Goal: Task Accomplishment & Management: Complete application form

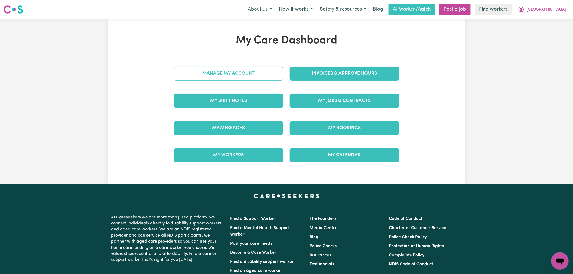
click at [236, 76] on link "Manage My Account" at bounding box center [228, 74] width 109 height 14
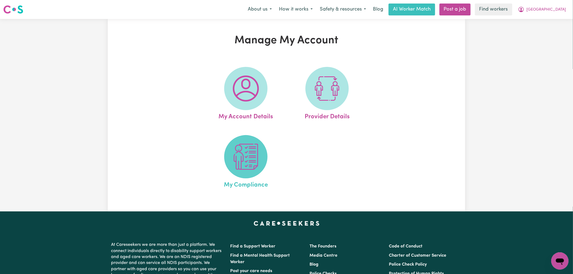
click at [247, 170] on img at bounding box center [246, 157] width 26 height 26
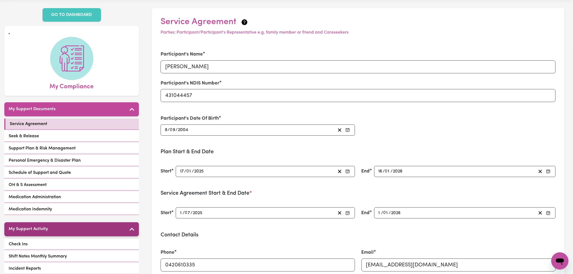
scroll to position [30, 0]
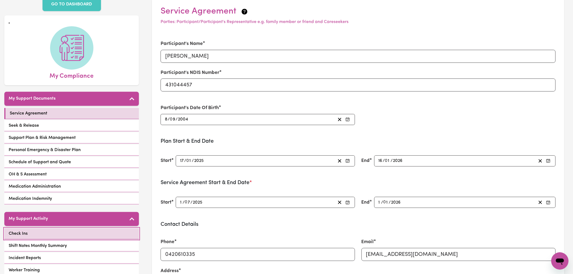
click at [50, 229] on link "Check Ins" at bounding box center [71, 233] width 135 height 11
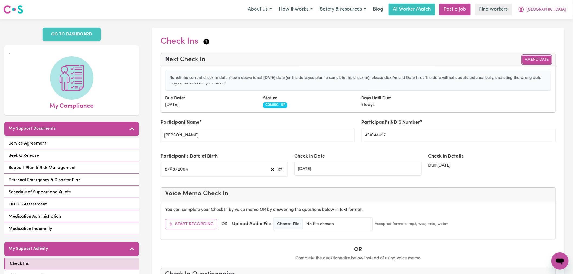
click at [533, 58] on button "Amend Date" at bounding box center [537, 60] width 29 height 8
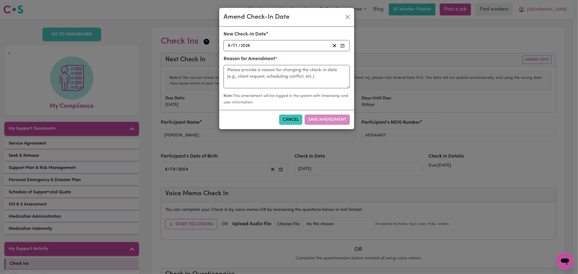
click at [342, 47] on circle "button" at bounding box center [342, 47] width 1 height 1
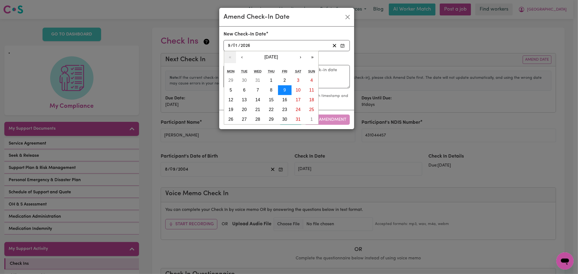
click at [283, 87] on button "9" at bounding box center [285, 90] width 14 height 10
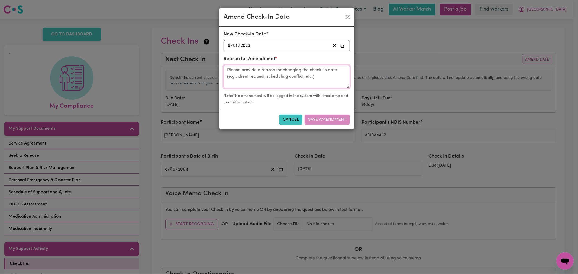
click at [281, 85] on textarea at bounding box center [286, 76] width 126 height 23
type textarea "Check in due"
click at [331, 115] on button "Save Amendment" at bounding box center [326, 120] width 45 height 10
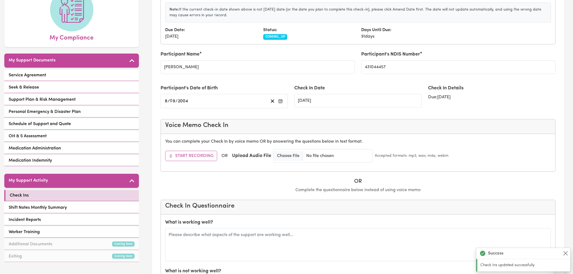
scroll to position [150, 0]
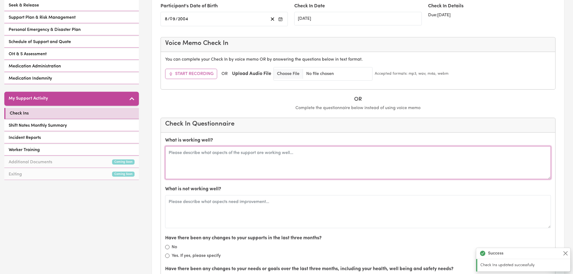
click at [243, 162] on textarea at bounding box center [358, 162] width 386 height 33
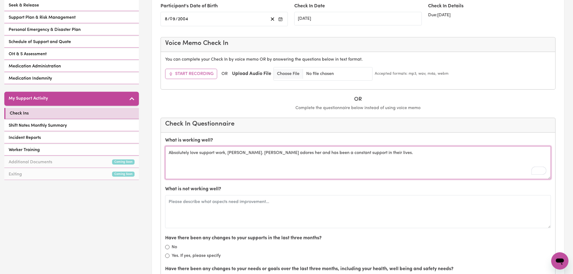
click at [384, 154] on textarea "Absolutely love support work, [PERSON_NAME]. [PERSON_NAME] adores her and has b…" at bounding box center [358, 162] width 386 height 33
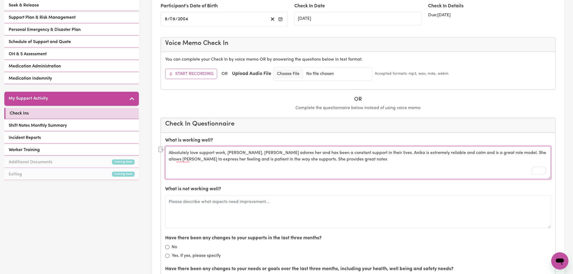
drag, startPoint x: 320, startPoint y: 160, endPoint x: 267, endPoint y: 163, distance: 52.9
click at [267, 163] on textarea "Absolutely love support work, [PERSON_NAME]. [PERSON_NAME] adores her and has b…" at bounding box center [358, 162] width 386 height 33
type textarea "Absolutely love support work, [PERSON_NAME]. [PERSON_NAME] adores her and has b…"
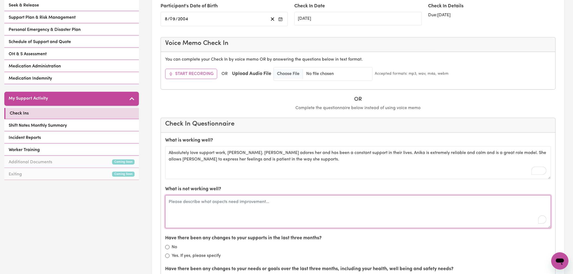
click at [197, 207] on textarea "To enrich screen reader interactions, please activate Accessibility in Grammarl…" at bounding box center [358, 211] width 386 height 33
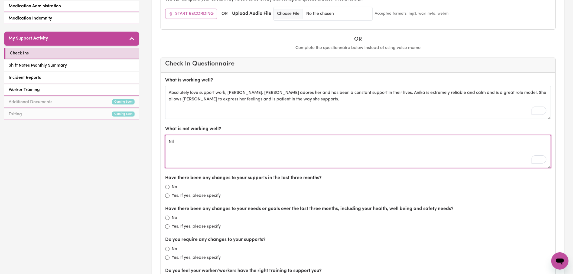
type textarea "Nil"
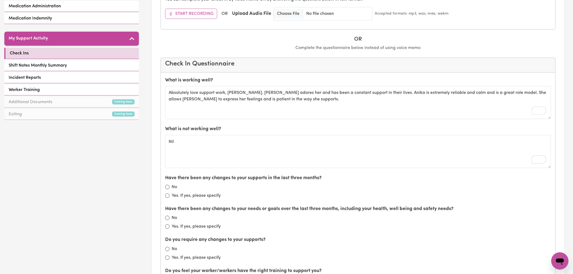
click at [169, 189] on div "No" at bounding box center [358, 187] width 386 height 7
click at [165, 187] on input "No" at bounding box center [167, 187] width 4 height 4
radio input "true"
click at [168, 218] on input "No" at bounding box center [167, 218] width 4 height 4
radio input "true"
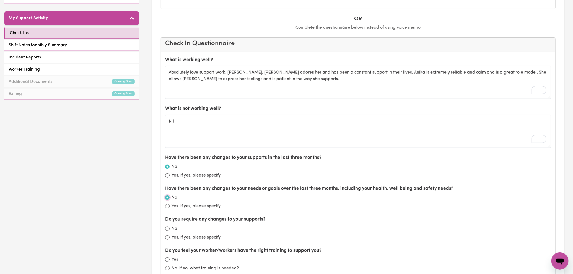
scroll to position [271, 0]
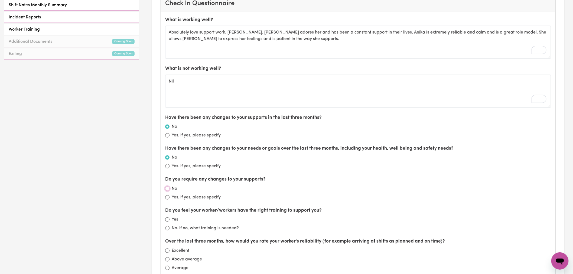
click at [167, 190] on input "No" at bounding box center [167, 189] width 4 height 4
radio input "true"
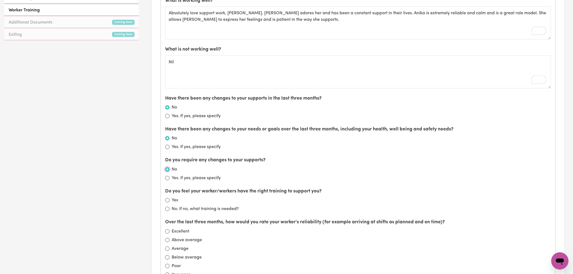
scroll to position [301, 0]
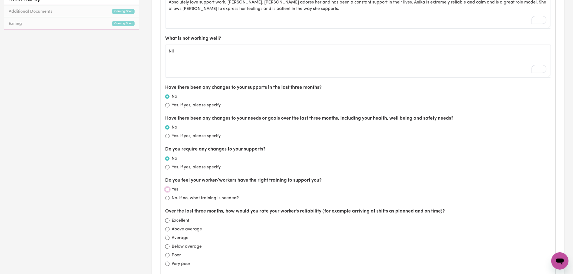
click at [168, 190] on input "Yes" at bounding box center [167, 189] width 4 height 4
radio input "true"
click at [168, 219] on input "Excellent" at bounding box center [167, 221] width 4 height 4
radio input "true"
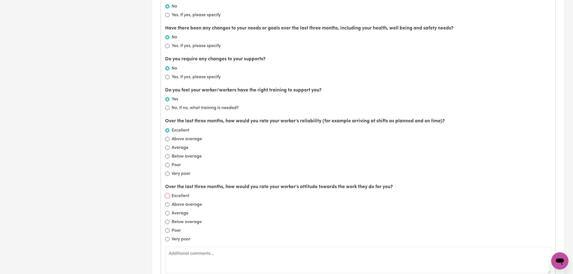
click at [166, 197] on input "Excellent" at bounding box center [167, 196] width 4 height 4
radio input "true"
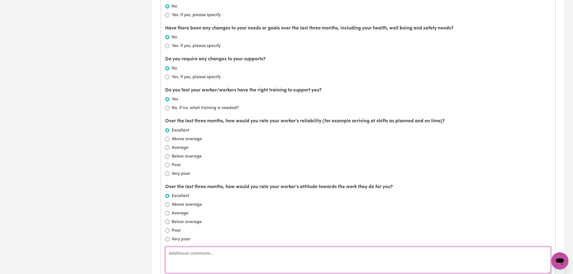
click at [188, 257] on textarea at bounding box center [358, 260] width 386 height 27
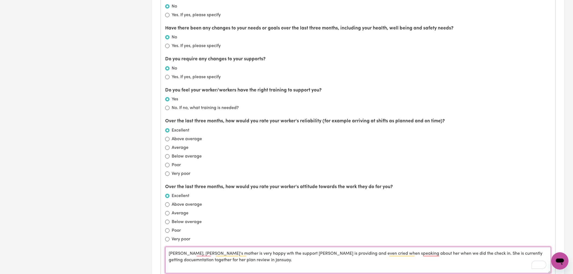
drag, startPoint x: 224, startPoint y: 263, endPoint x: 211, endPoint y: 263, distance: 13.5
click at [211, 263] on textarea "[PERSON_NAME], [PERSON_NAME]'s mother is very happy wth the support [PERSON_NAM…" at bounding box center [358, 260] width 386 height 27
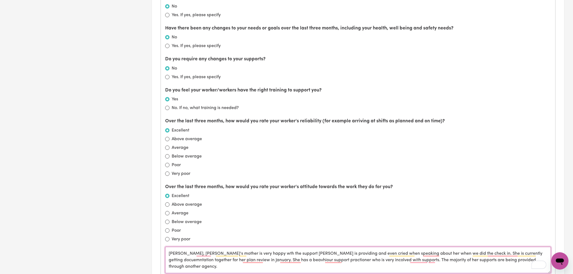
click at [339, 253] on textarea "[PERSON_NAME], [PERSON_NAME]'s mother is very happy wth the support [PERSON_NAM…" at bounding box center [358, 260] width 386 height 27
type textarea "[PERSON_NAME], [PERSON_NAME]'s mother is very happy wth the support [PERSON_NAM…"
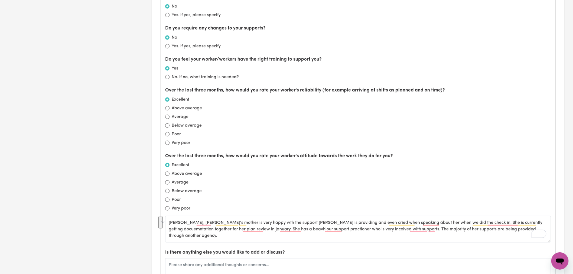
scroll to position [451, 0]
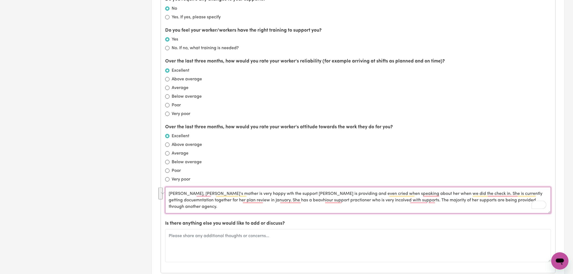
click at [275, 203] on textarea "[PERSON_NAME], [PERSON_NAME]'s mother is very happy wth the support [PERSON_NAM…" at bounding box center [358, 200] width 386 height 27
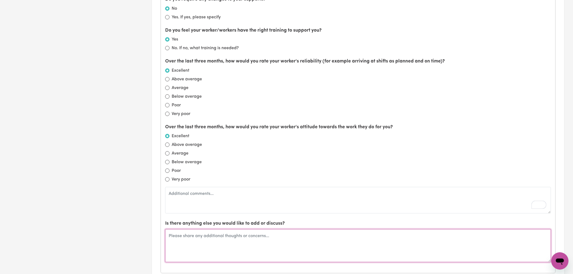
click at [255, 237] on textarea at bounding box center [358, 245] width 386 height 33
paste textarea "[PERSON_NAME]’s mother is extremely happy with the support [PERSON_NAME] is pro…"
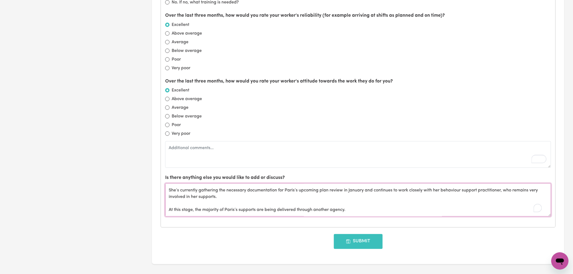
scroll to position [542, 0]
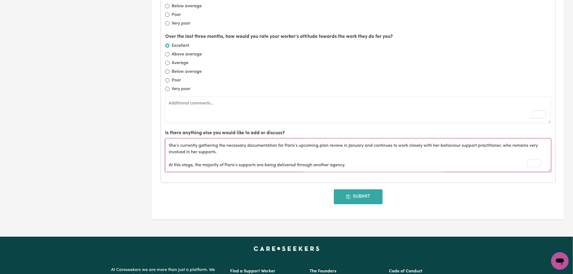
type textarea "[PERSON_NAME]’s mother is extremely happy with the support [PERSON_NAME] is pro…"
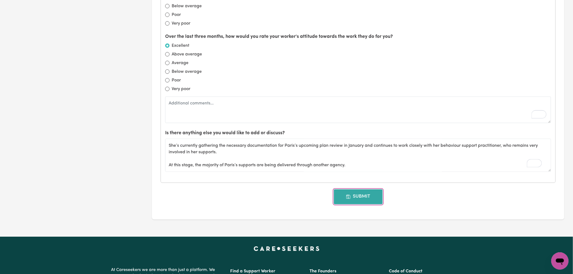
click at [361, 199] on button "Submit" at bounding box center [358, 196] width 49 height 15
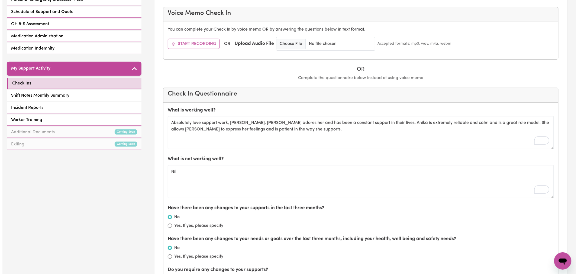
scroll to position [0, 0]
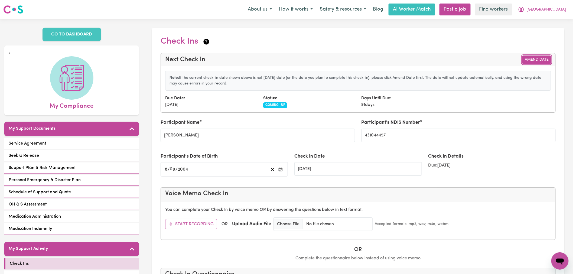
click at [543, 59] on button "Amend Date" at bounding box center [537, 60] width 29 height 8
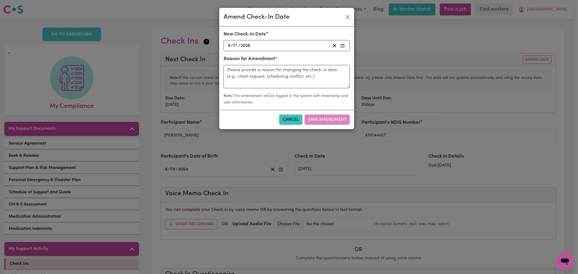
click at [343, 47] on icon "button" at bounding box center [342, 46] width 4 height 4
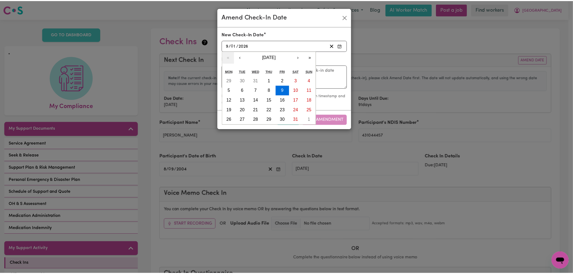
scroll to position [13, 0]
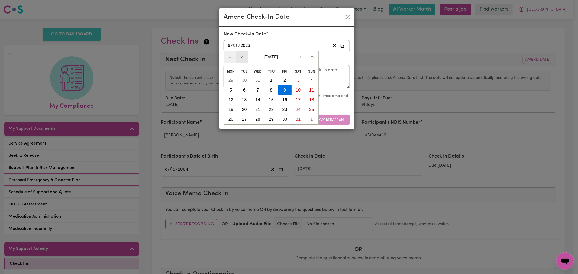
click at [240, 57] on button "‹" at bounding box center [242, 57] width 12 height 12
click at [240, 57] on form "New Check-In Date [DATE] 9 / 0 1 / 2026 « ‹ [DATE] › » Mon Tue Wed Thu Fri Sat …" at bounding box center [286, 68] width 126 height 75
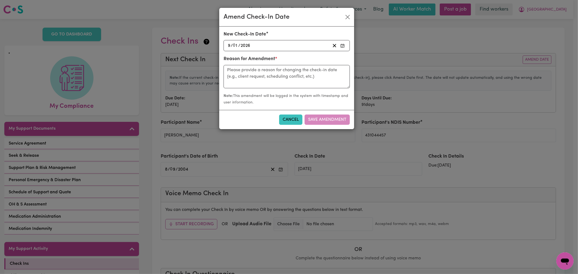
click at [340, 47] on button "button" at bounding box center [343, 45] width 8 height 7
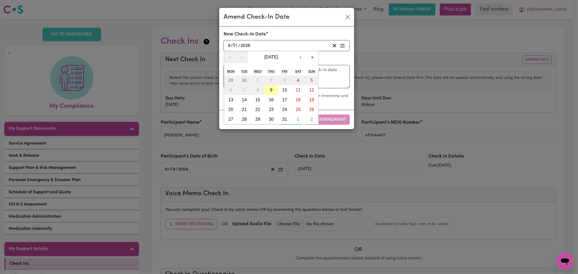
click at [268, 91] on button "9" at bounding box center [271, 90] width 14 height 10
type input "[DATE]"
type input "10"
type input "2025"
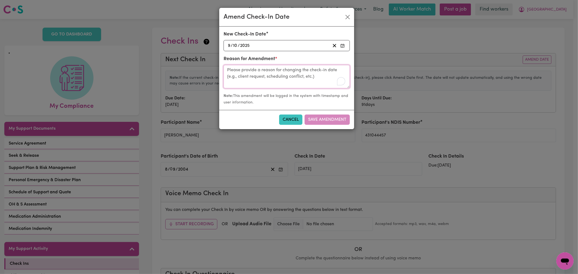
click at [270, 75] on textarea "To enrich screen reader interactions, please activate Accessibility in Grammarl…" at bounding box center [286, 76] width 126 height 23
type textarea "check in due [DATE]"
click at [330, 121] on button "Save Amendment" at bounding box center [326, 120] width 45 height 10
type input "[DATE]"
radio input "false"
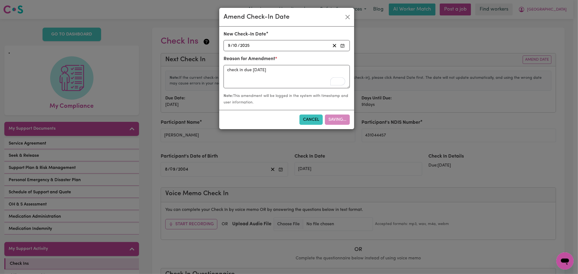
radio input "false"
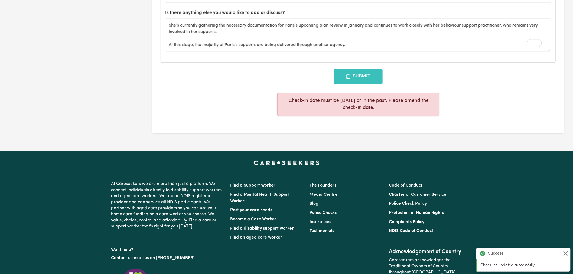
scroll to position [692, 0]
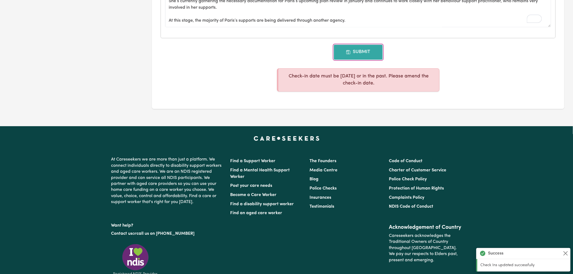
click at [357, 47] on button "Submit" at bounding box center [358, 52] width 49 height 15
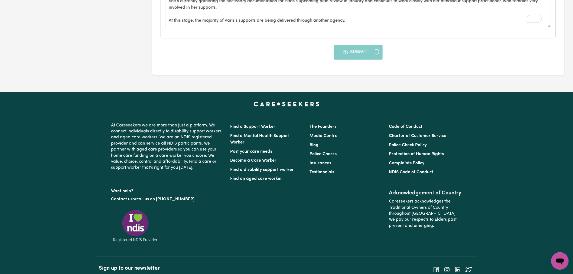
type input "[DATE]"
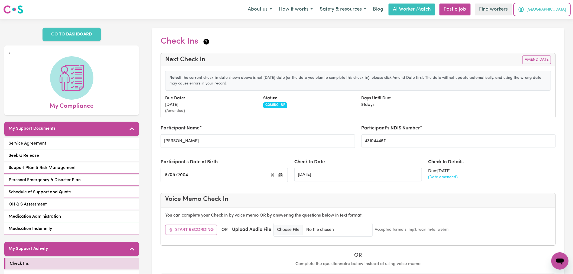
click at [568, 7] on button "[GEOGRAPHIC_DATA]" at bounding box center [542, 9] width 55 height 11
click at [549, 31] on link "Logout" at bounding box center [548, 31] width 43 height 10
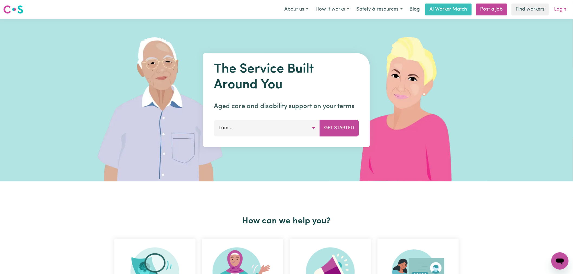
click at [561, 11] on link "Login" at bounding box center [560, 10] width 19 height 12
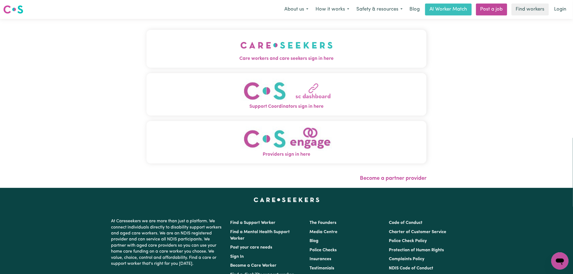
click at [241, 53] on img "Care workers and care seekers sign in here" at bounding box center [287, 45] width 92 height 20
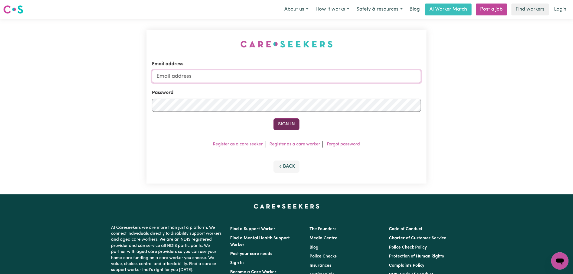
type input "lindsay@careseekers.com.au"
click at [282, 125] on button "Sign In" at bounding box center [287, 124] width 26 height 12
